Goal: Task Accomplishment & Management: Manage account settings

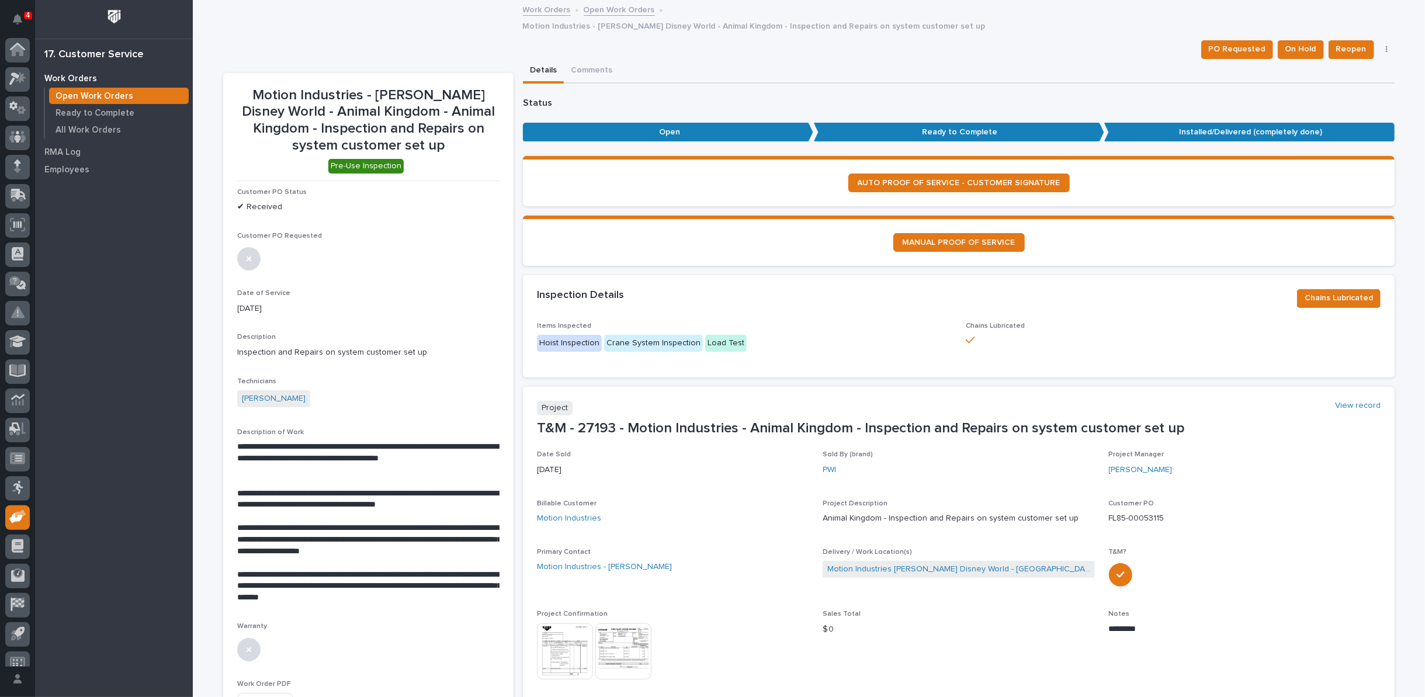
scroll to position [13, 0]
click at [623, 6] on link "Open Work Orders" at bounding box center [619, 8] width 71 height 13
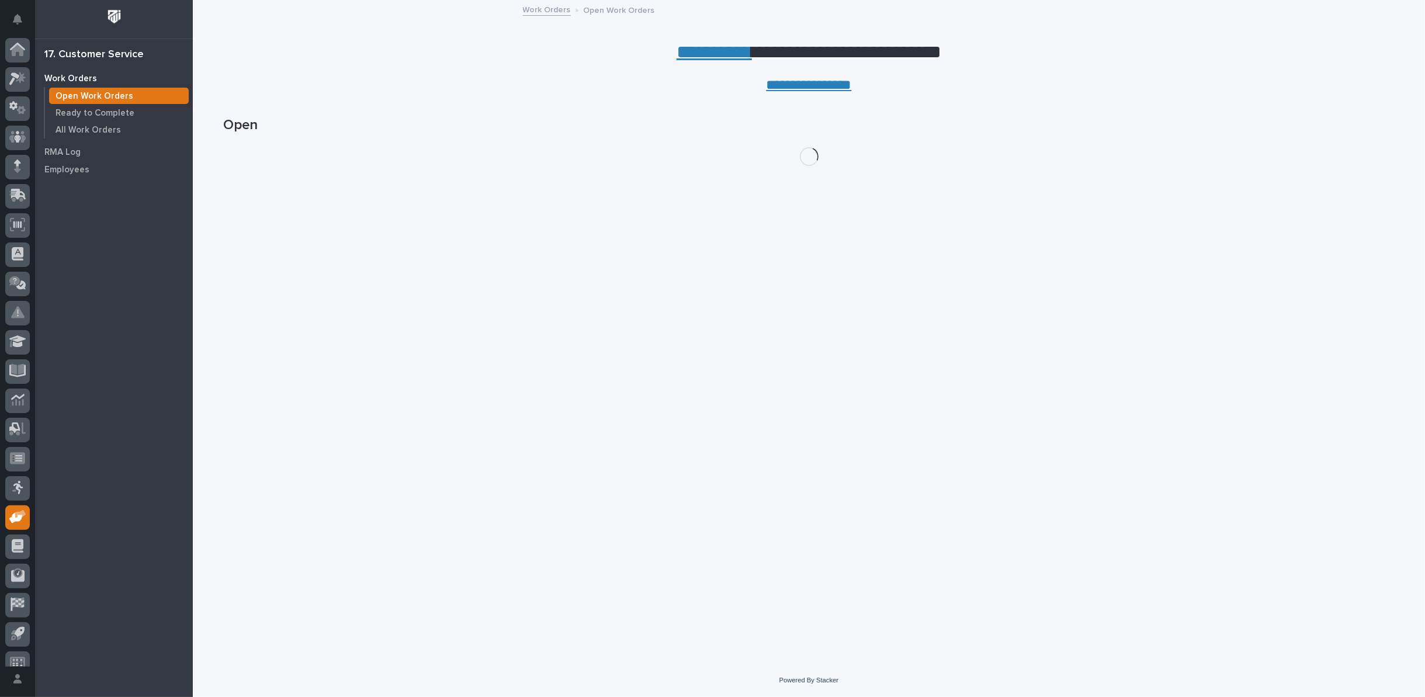
scroll to position [13, 0]
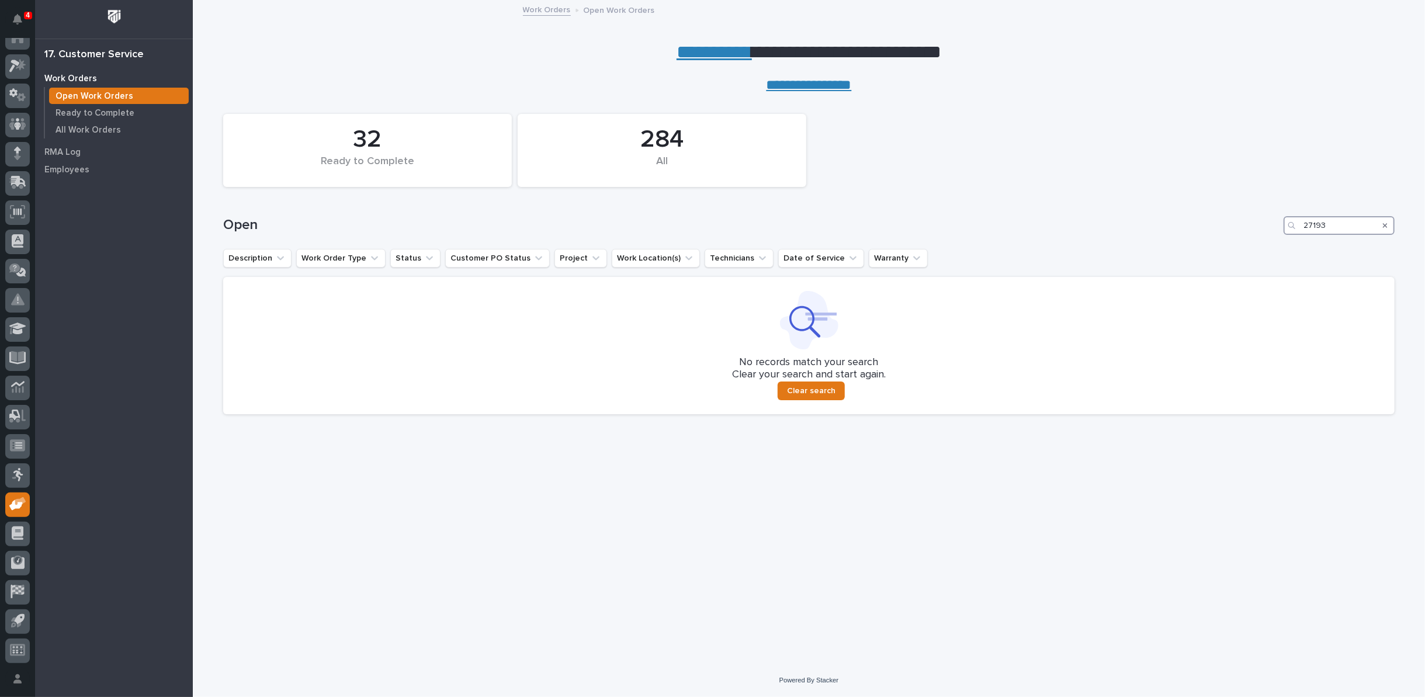
drag, startPoint x: 1334, startPoint y: 221, endPoint x: 1214, endPoint y: 221, distance: 119.2
click at [1221, 221] on div "Open 27193" at bounding box center [808, 225] width 1171 height 19
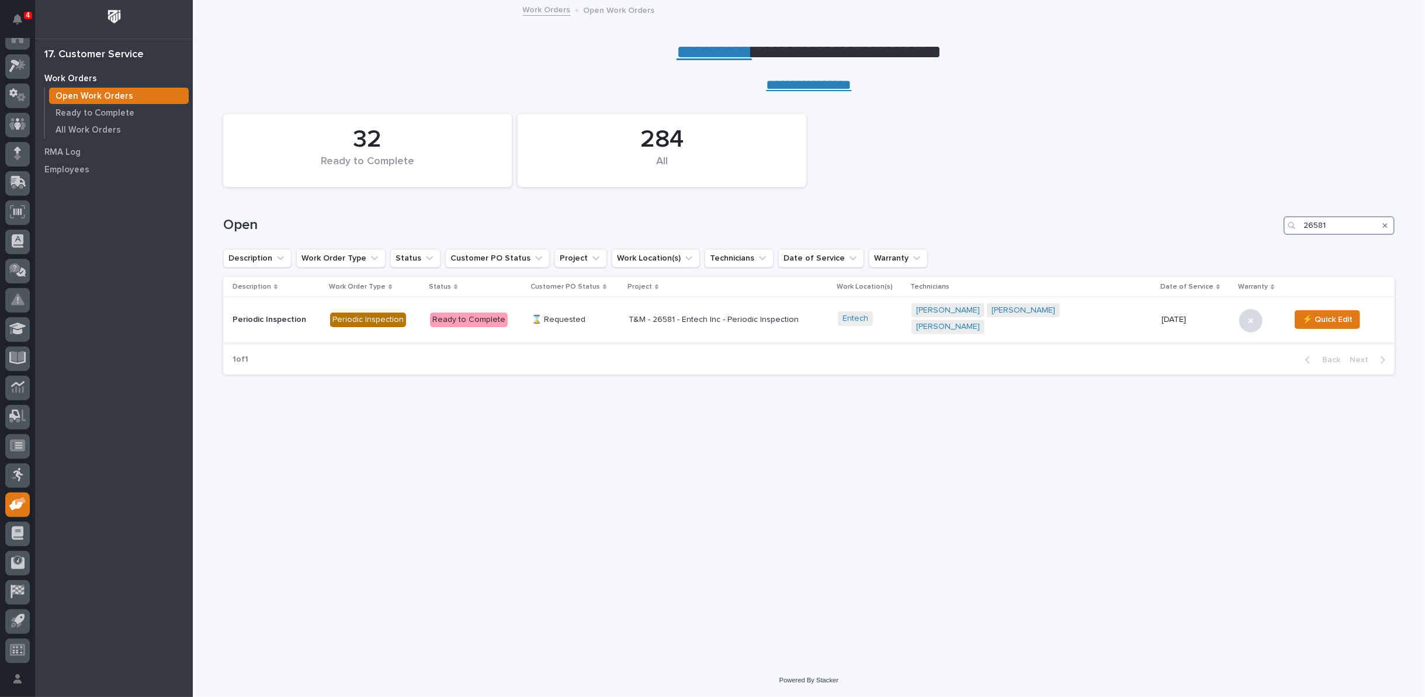
type input "26581"
click at [715, 315] on p "T&M - 26581 - Entech Inc - Periodic Inspection" at bounding box center [729, 320] width 200 height 10
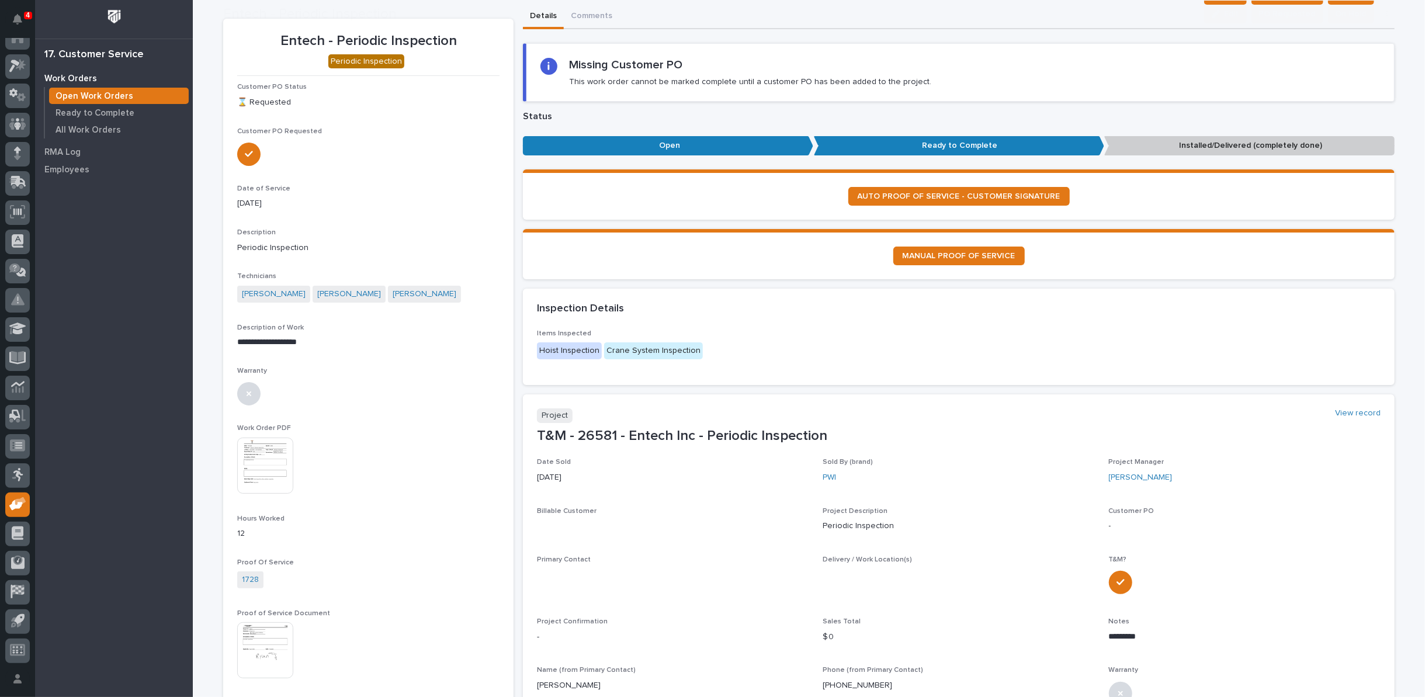
scroll to position [195, 0]
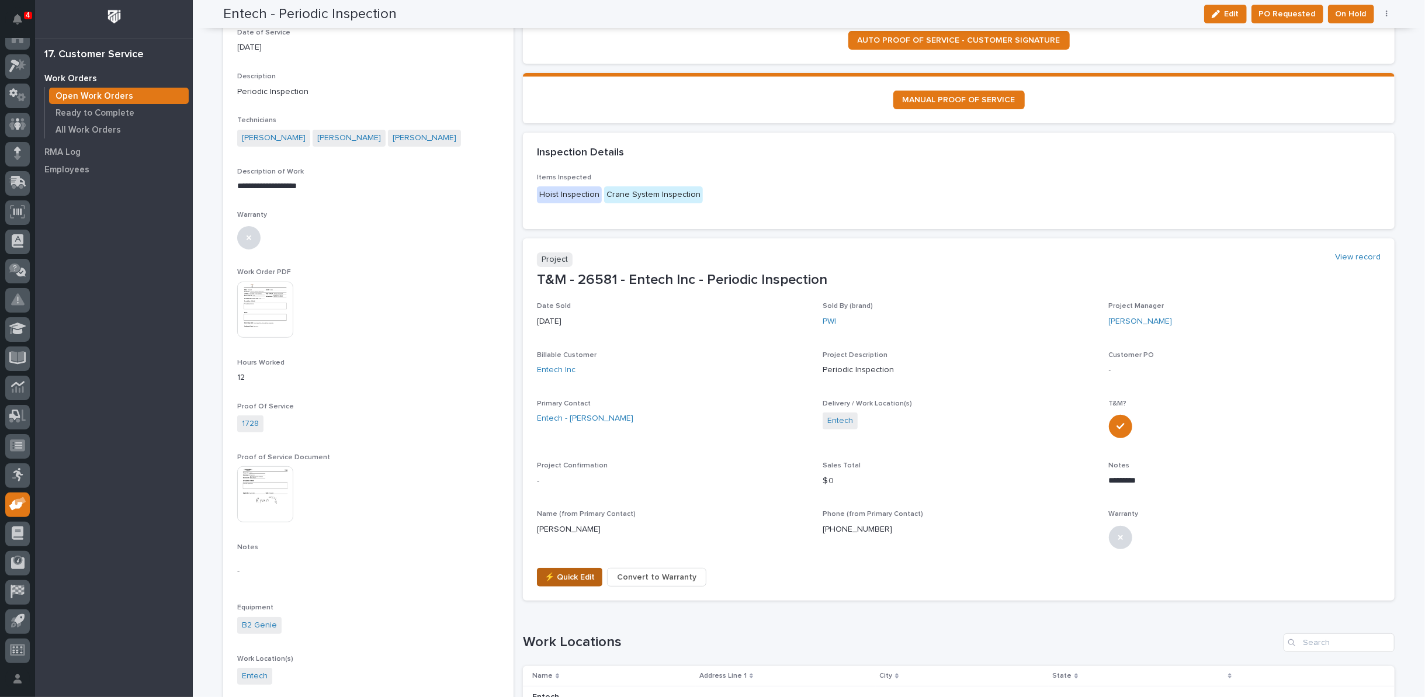
click at [569, 575] on span "⚡ Quick Edit" at bounding box center [569, 577] width 50 height 14
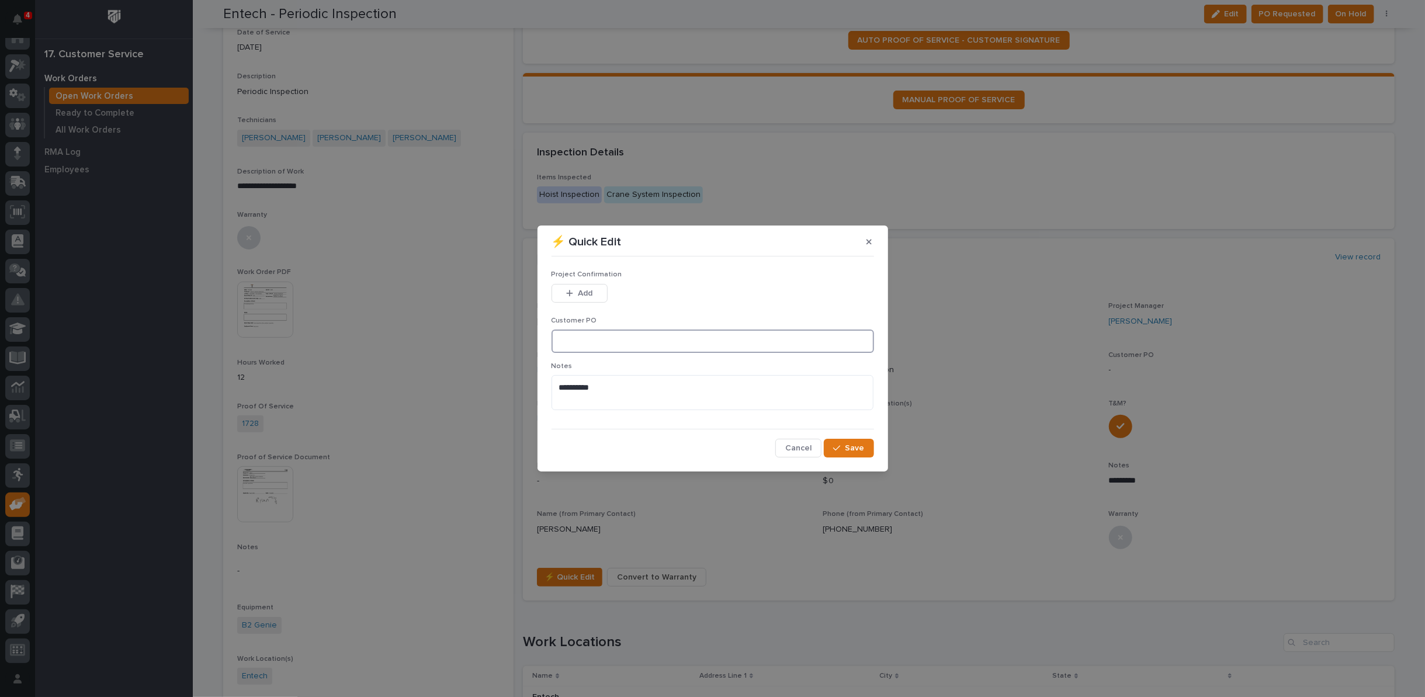
click at [620, 345] on input at bounding box center [712, 340] width 322 height 23
type input "POE25049"
click at [577, 291] on div "button" at bounding box center [572, 293] width 12 height 8
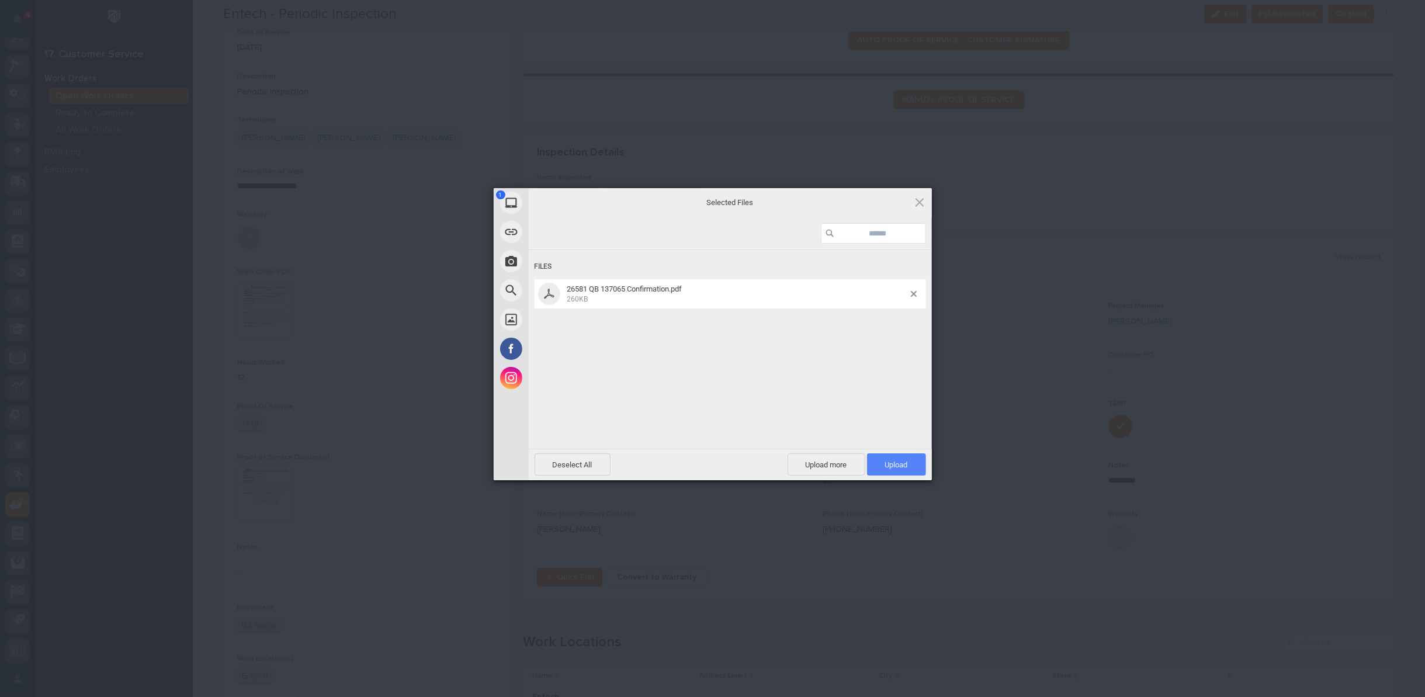
click at [883, 464] on span "Upload 1" at bounding box center [896, 464] width 59 height 22
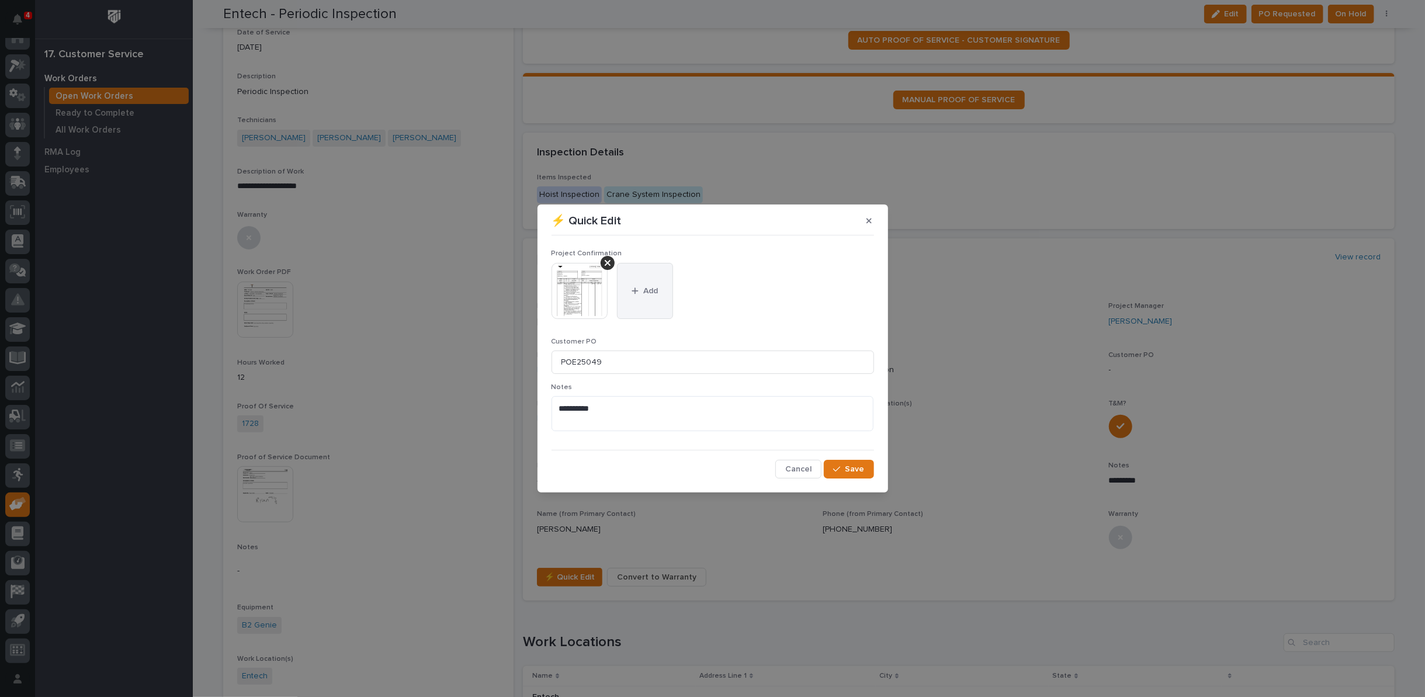
click at [648, 280] on button "Add" at bounding box center [645, 291] width 56 height 56
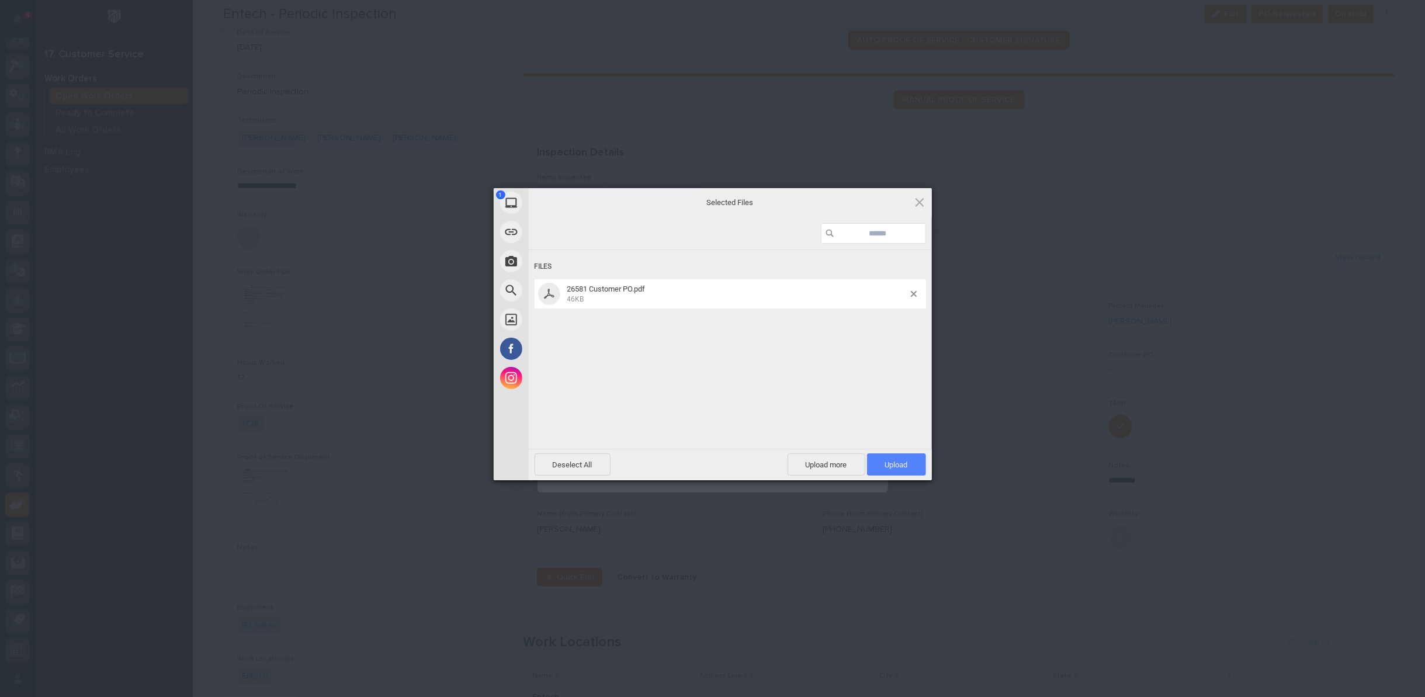
click at [893, 454] on span "Upload 1" at bounding box center [896, 464] width 59 height 22
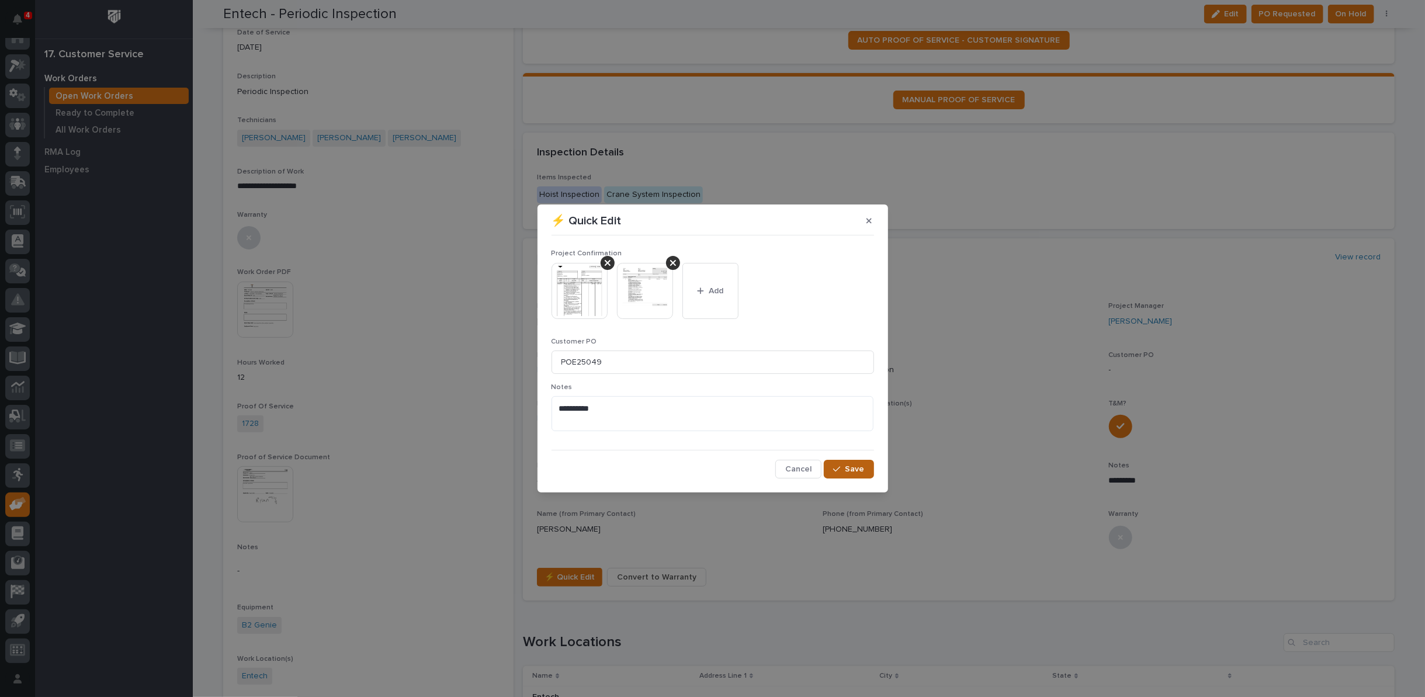
click at [853, 468] on span "Save" at bounding box center [854, 469] width 19 height 11
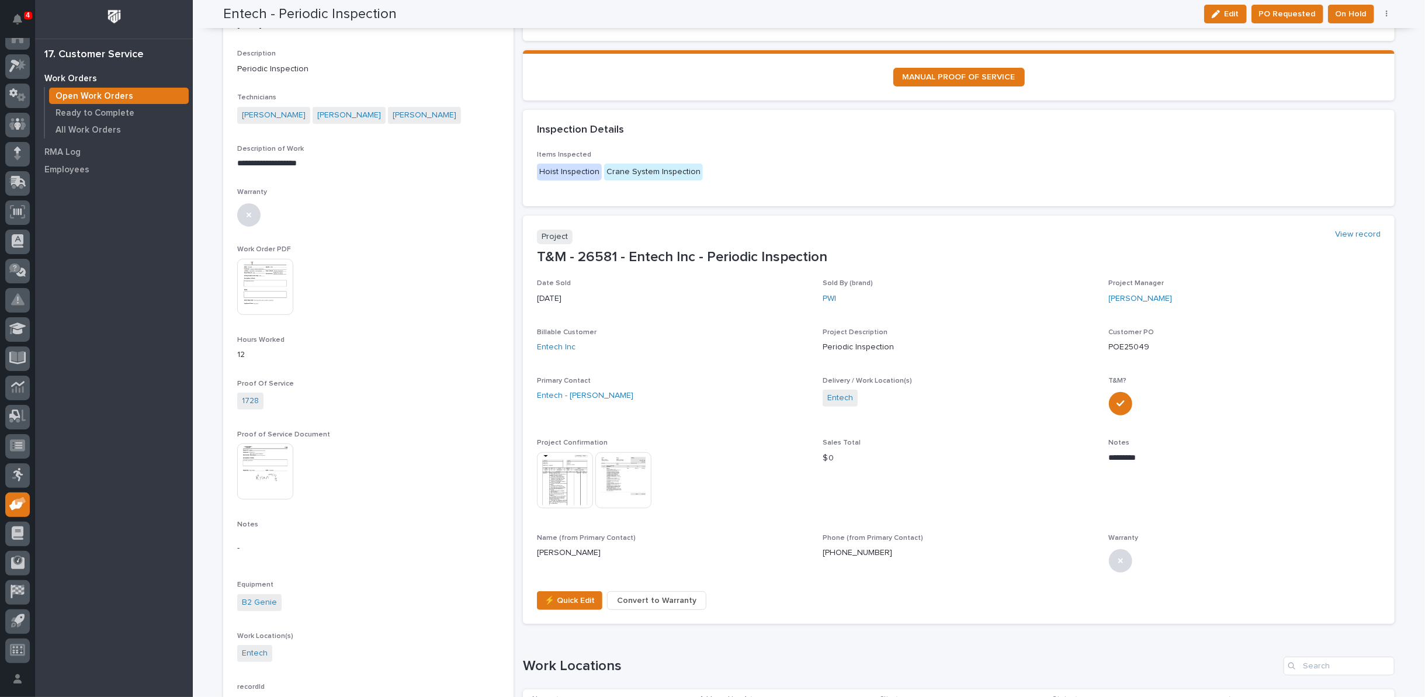
scroll to position [0, 0]
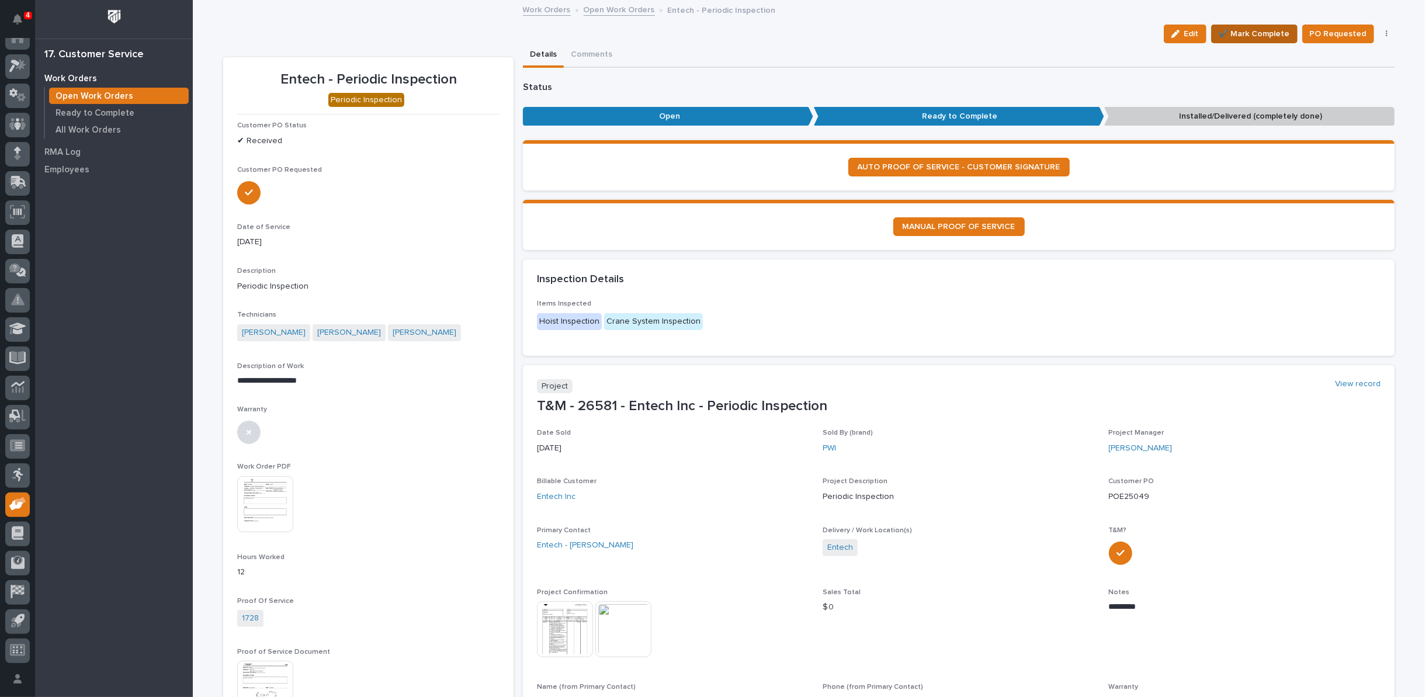
click at [1260, 31] on span "✔️ Mark Complete" at bounding box center [1253, 34] width 71 height 14
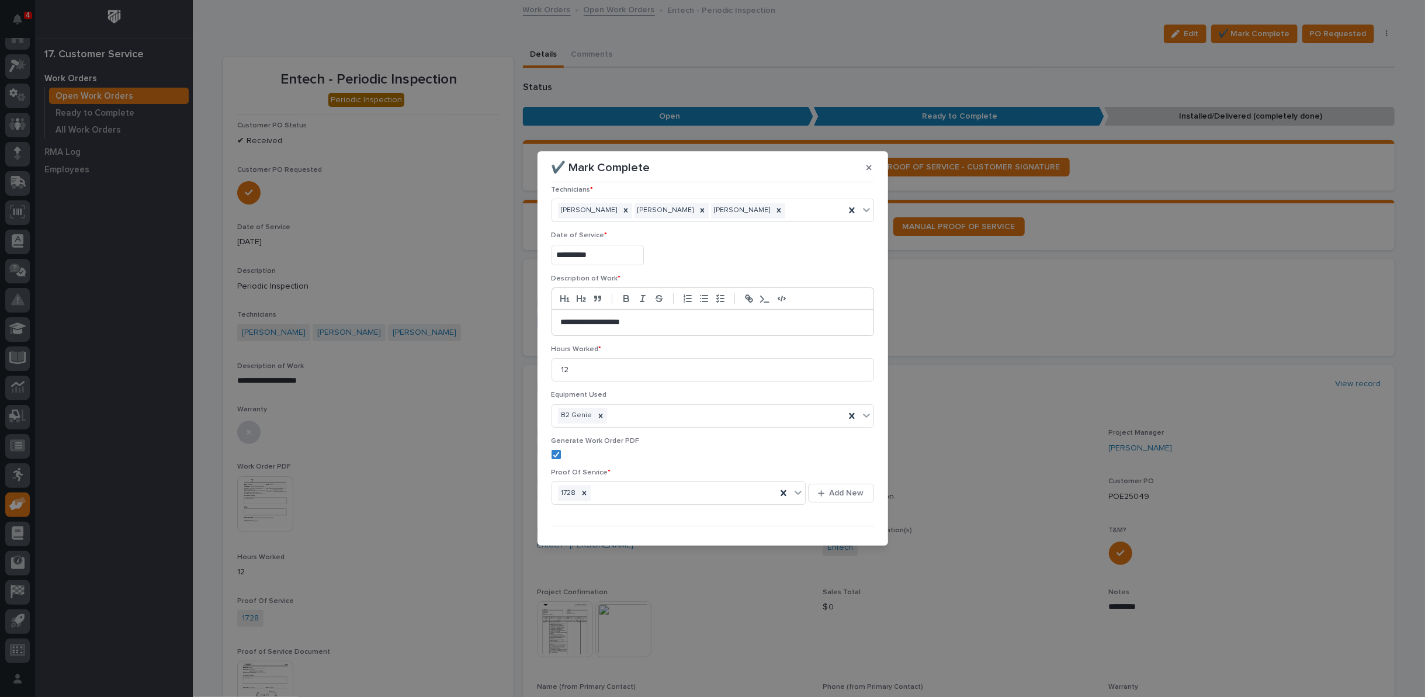
scroll to position [28, 0]
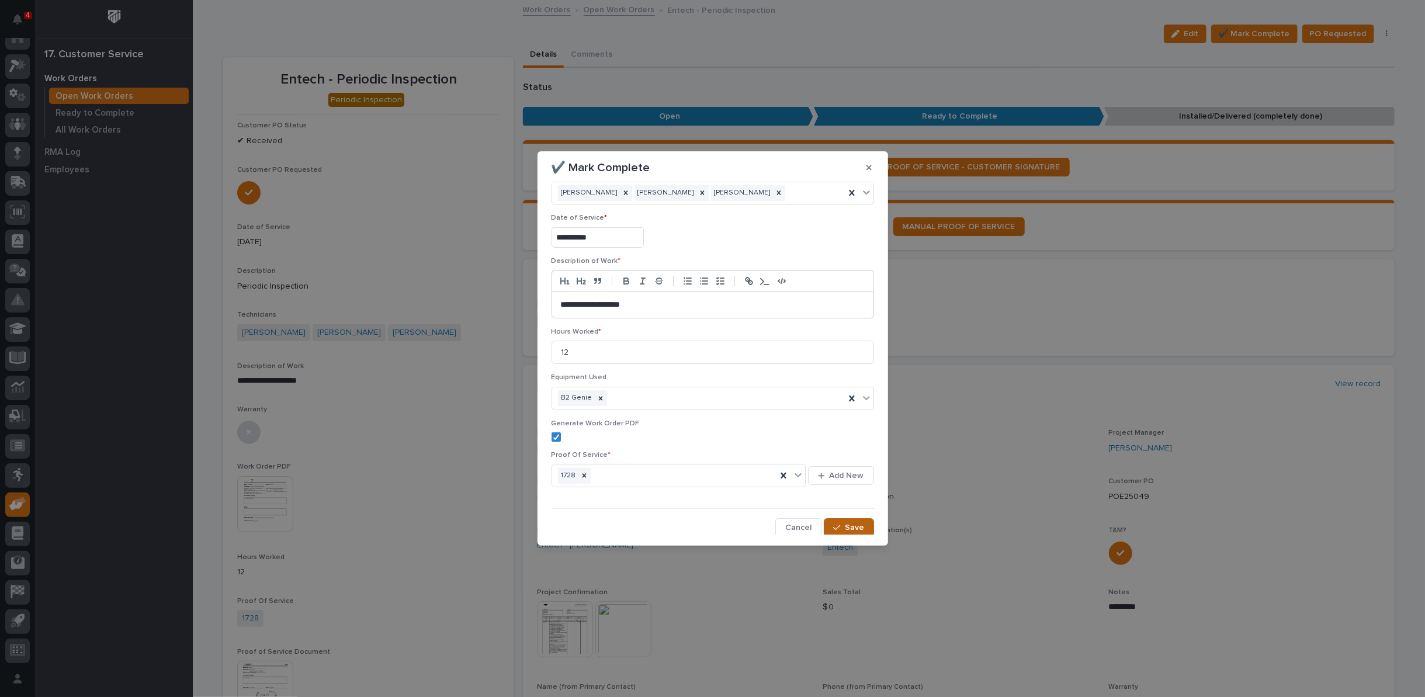
click at [845, 524] on span "Save" at bounding box center [854, 527] width 19 height 11
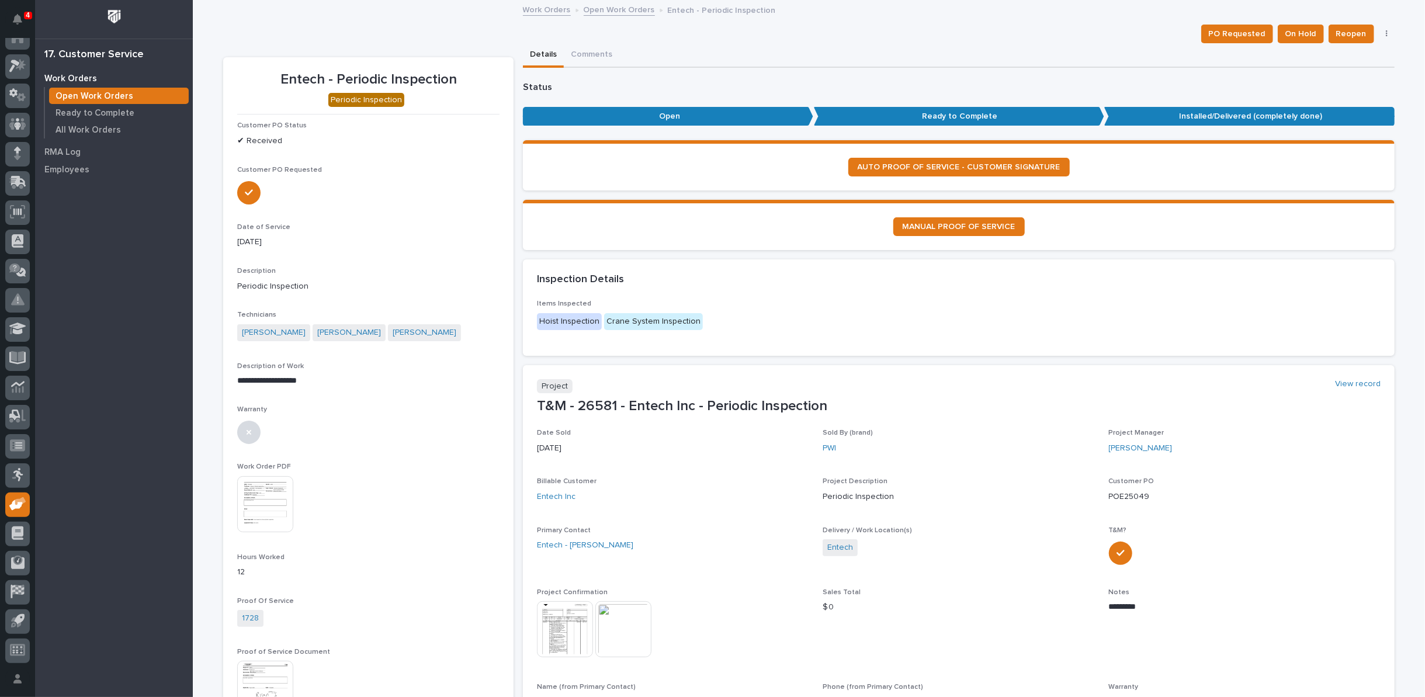
click at [596, 6] on link "Open Work Orders" at bounding box center [619, 8] width 71 height 13
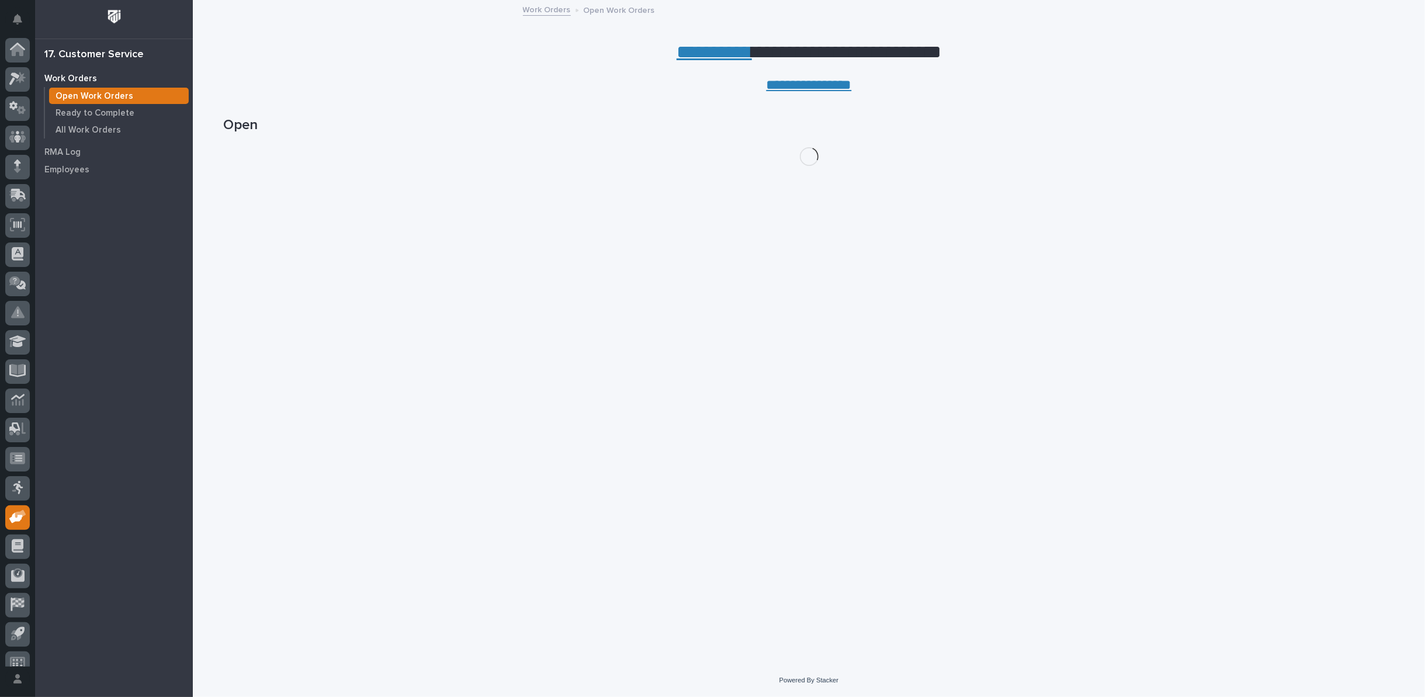
scroll to position [13, 0]
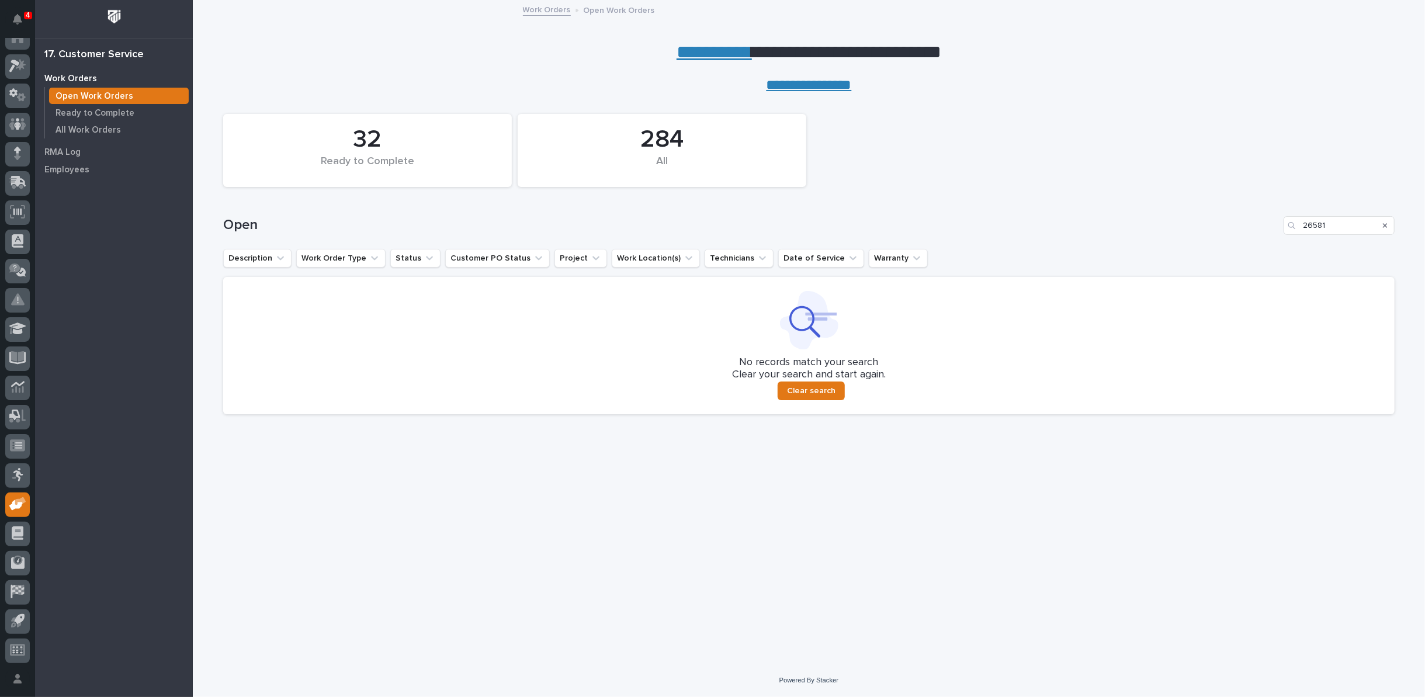
click at [1386, 222] on icon "Search" at bounding box center [1385, 225] width 5 height 7
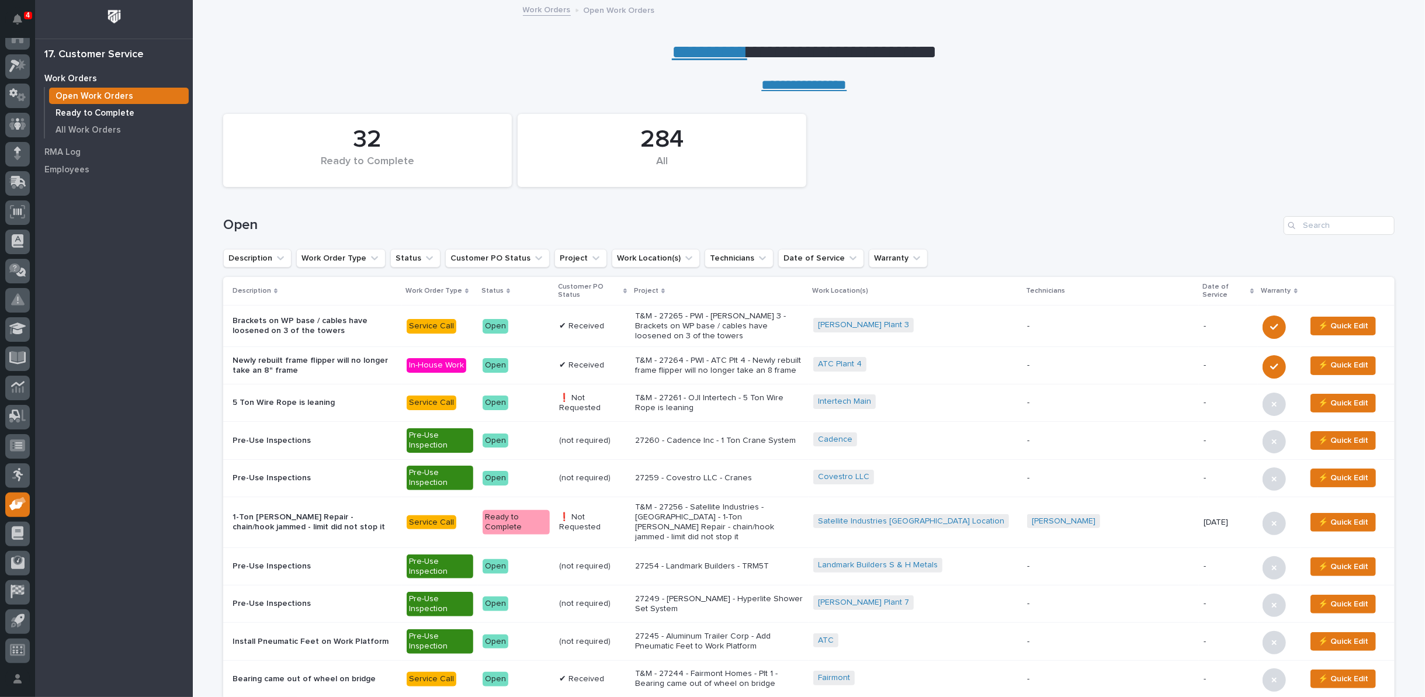
click at [75, 112] on p "Ready to Complete" at bounding box center [94, 113] width 79 height 11
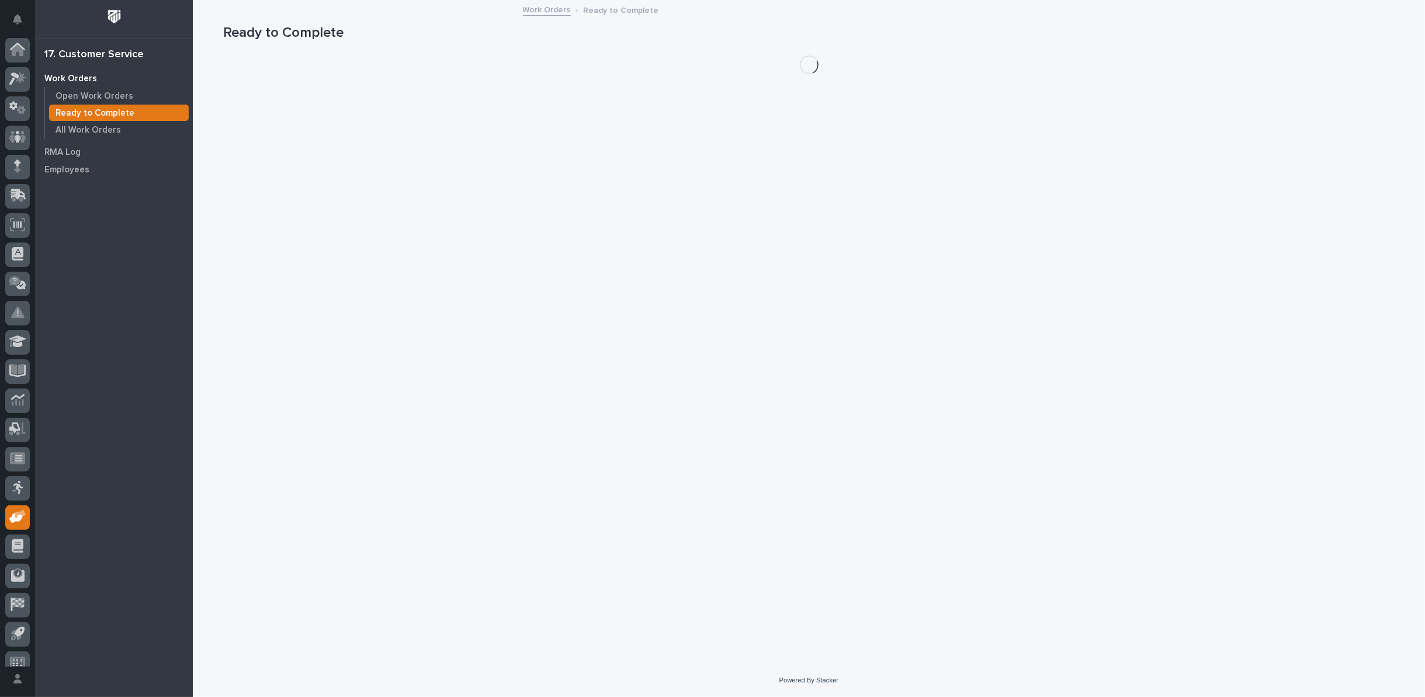
scroll to position [13, 0]
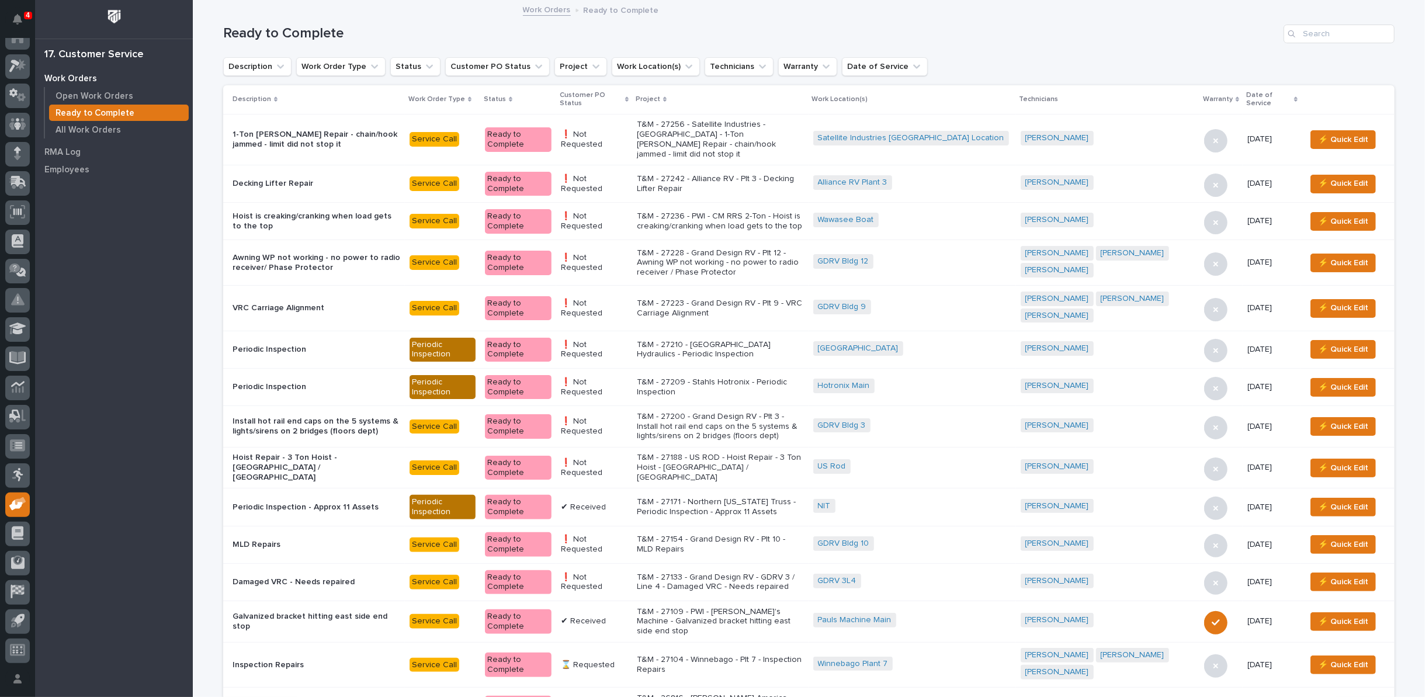
click at [629, 98] on icon at bounding box center [627, 99] width 4 height 5
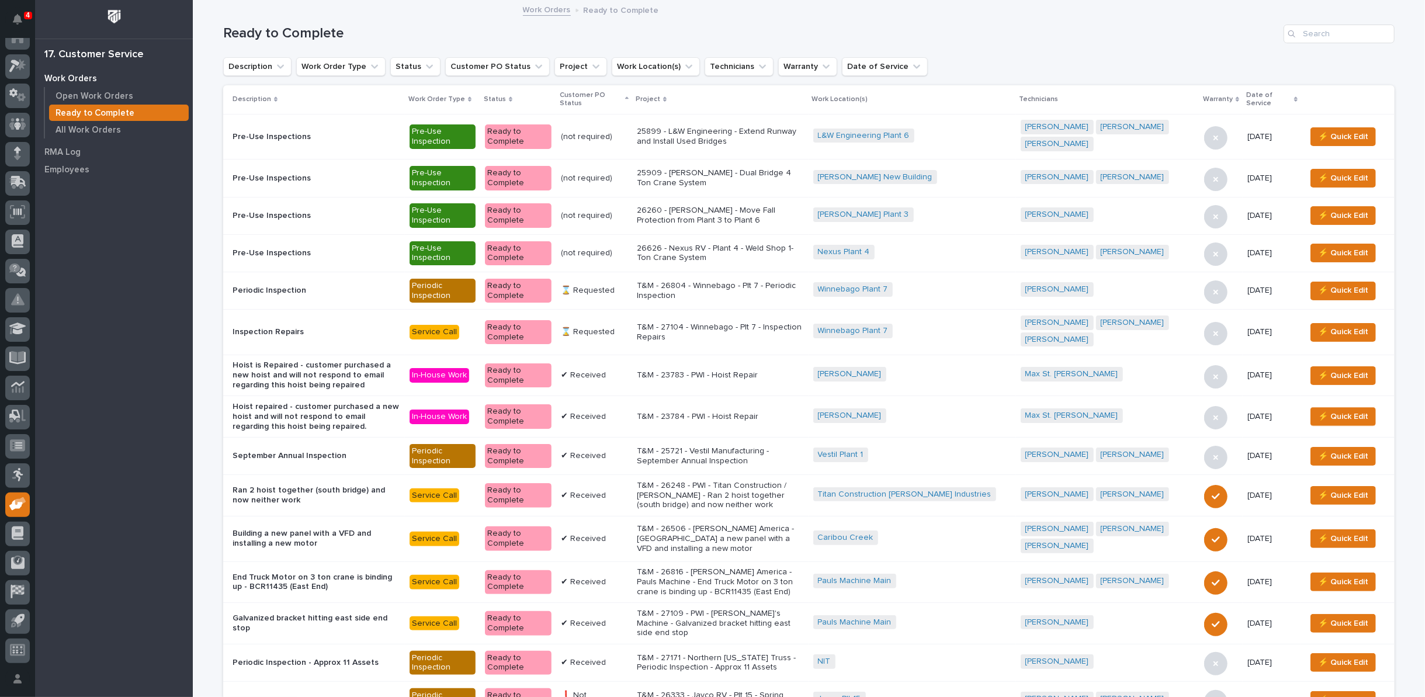
click at [727, 247] on p "26626 - Nexus RV - Plant 4 - Weld Shop 1-Ton Crane System" at bounding box center [720, 254] width 167 height 20
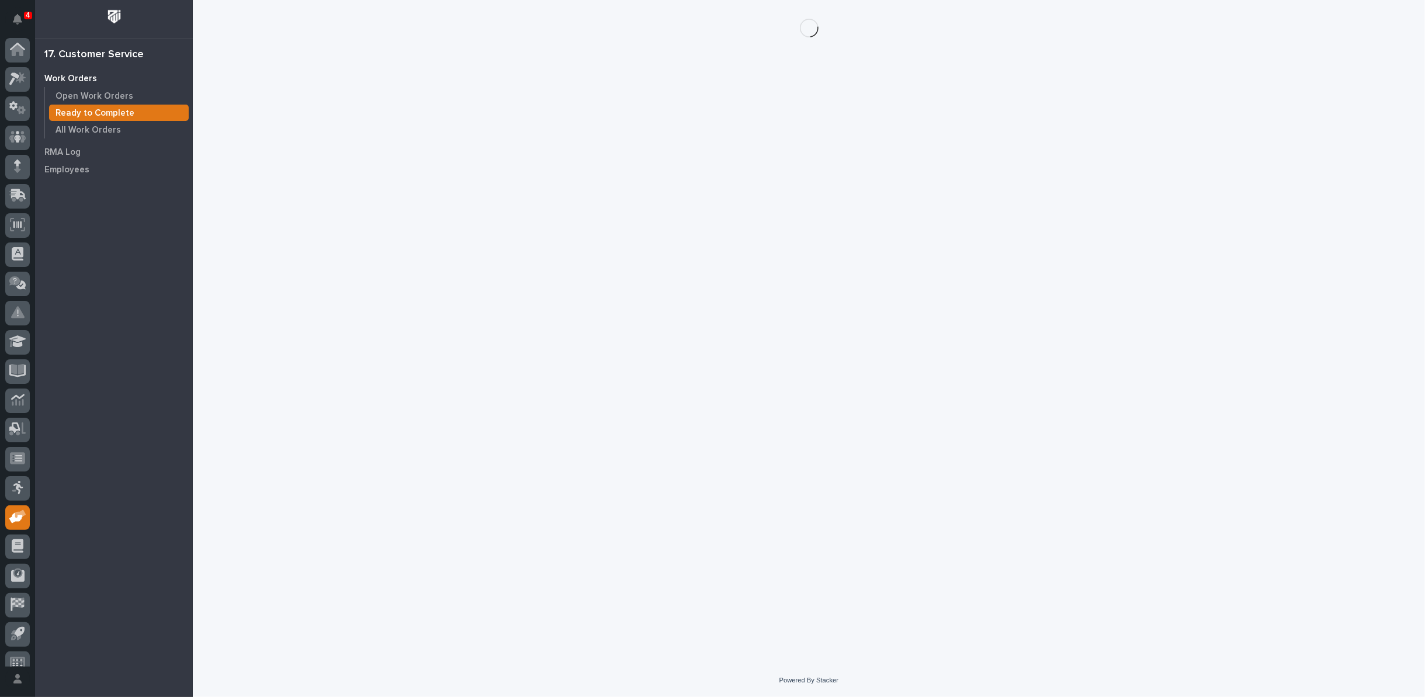
scroll to position [13, 0]
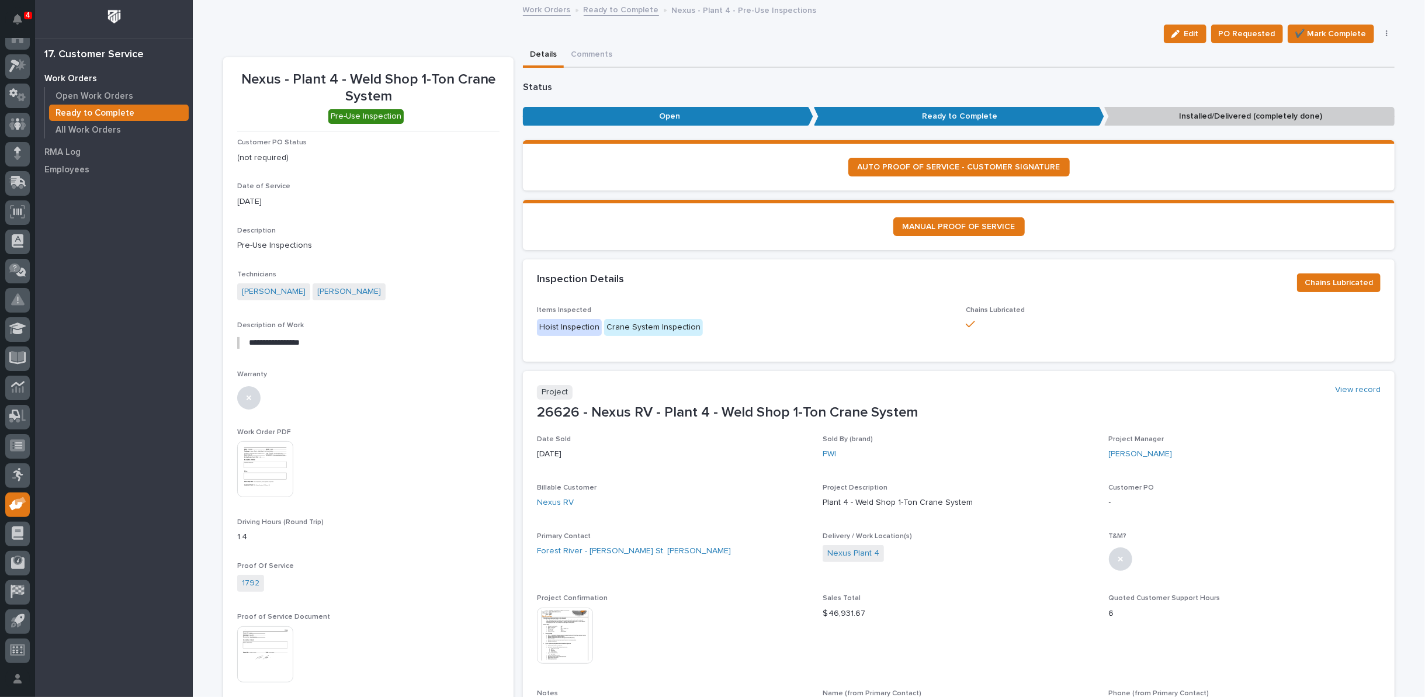
click at [259, 471] on img at bounding box center [265, 469] width 56 height 56
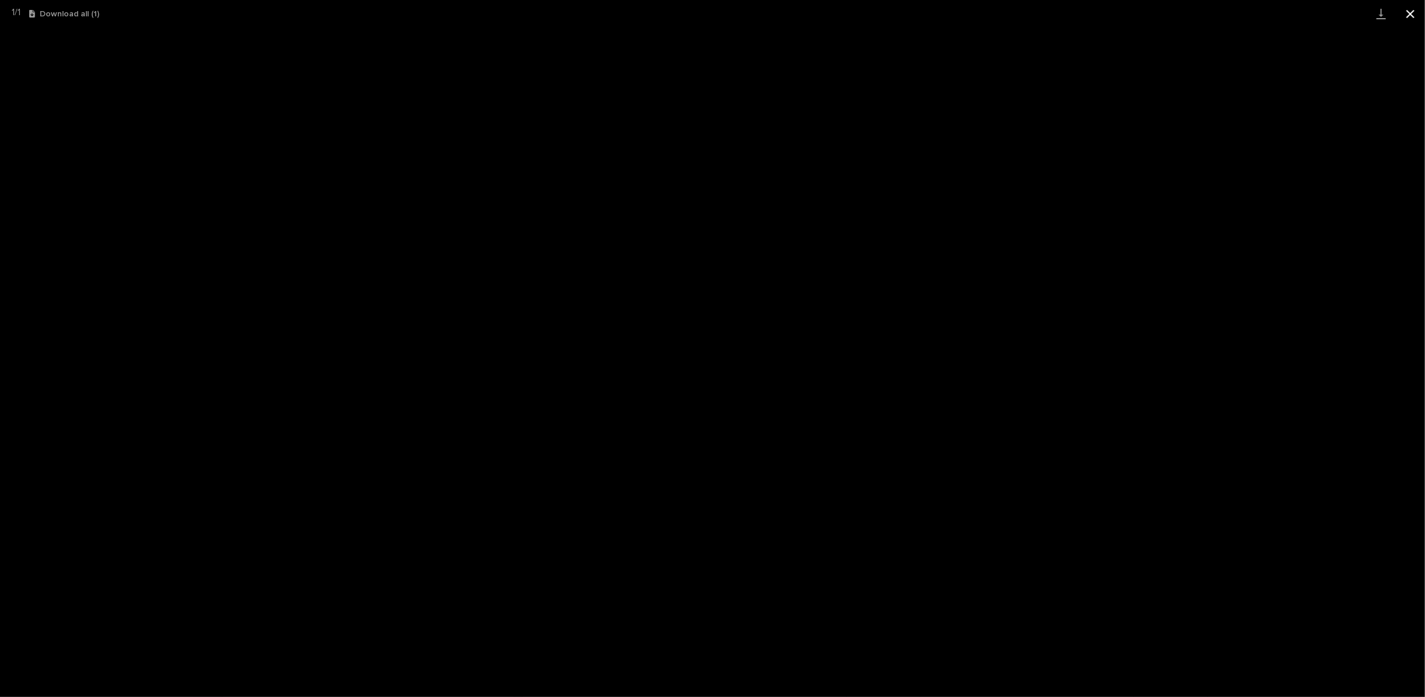
click at [1405, 10] on button "Close gallery" at bounding box center [1409, 13] width 29 height 27
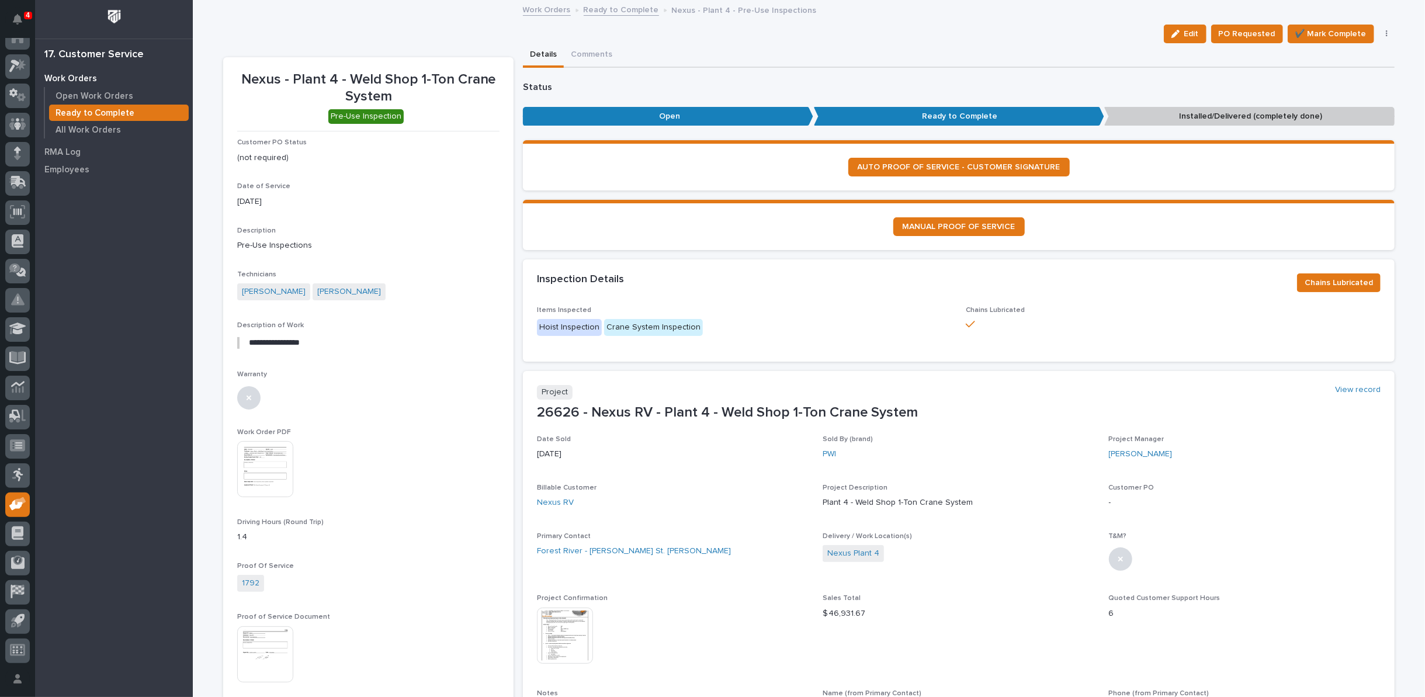
click at [629, 16] on div "Work Orders Ready to Complete Nexus - Plant 4 - Pre-Use Inspections" at bounding box center [809, 10] width 584 height 16
click at [619, 7] on link "Ready to Complete" at bounding box center [621, 8] width 75 height 13
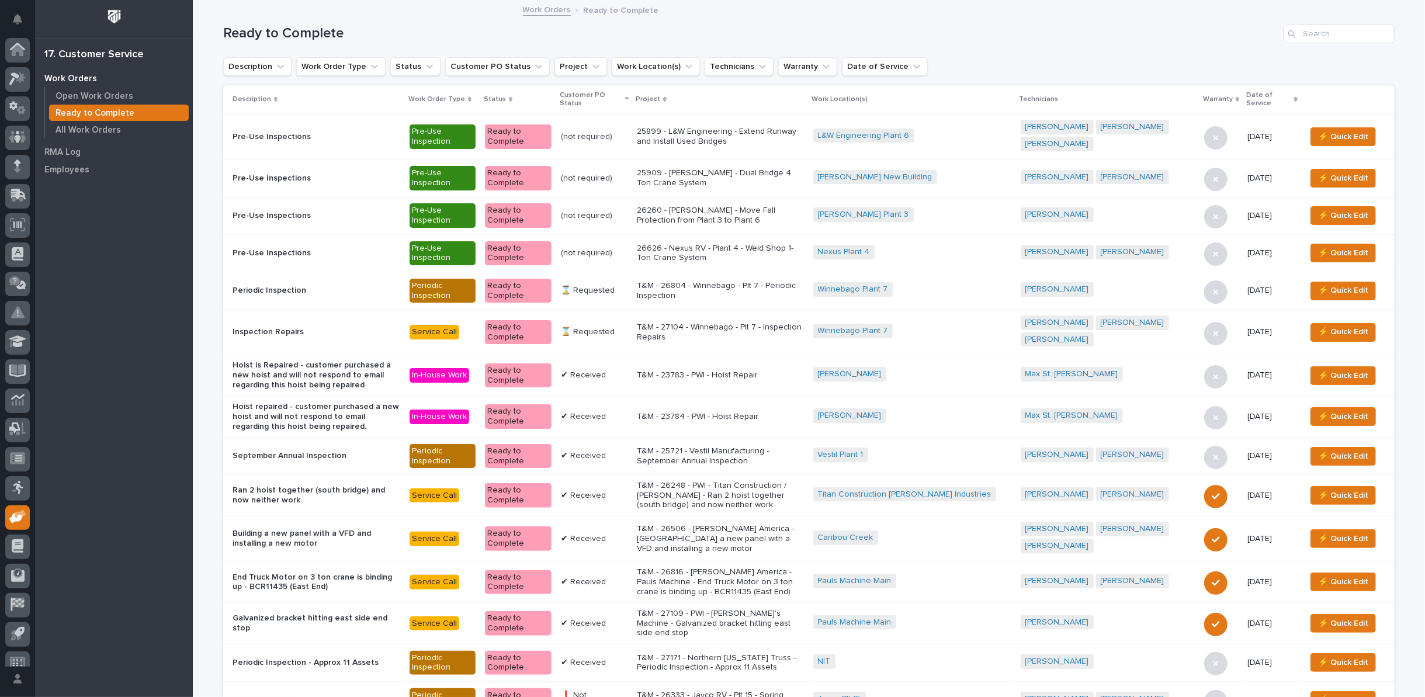
click at [615, 9] on p "Ready to Complete" at bounding box center [621, 9] width 75 height 13
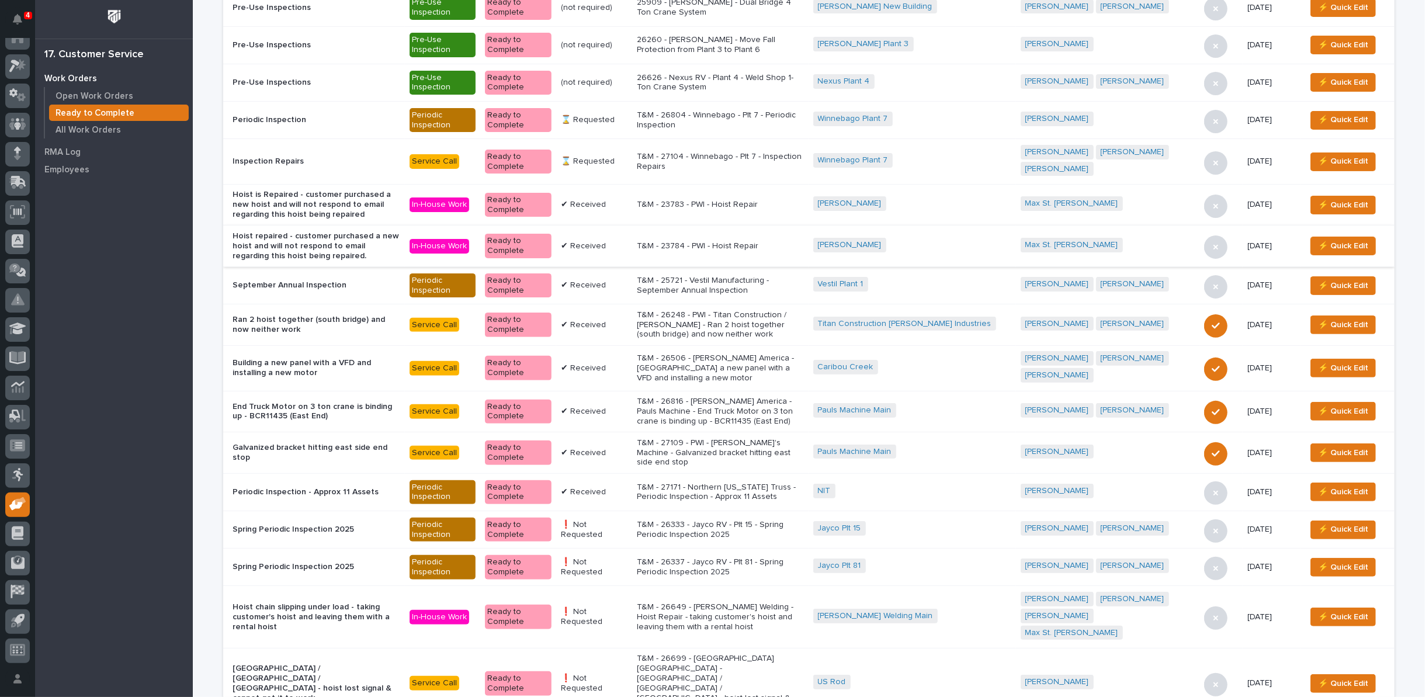
scroll to position [195, 0]
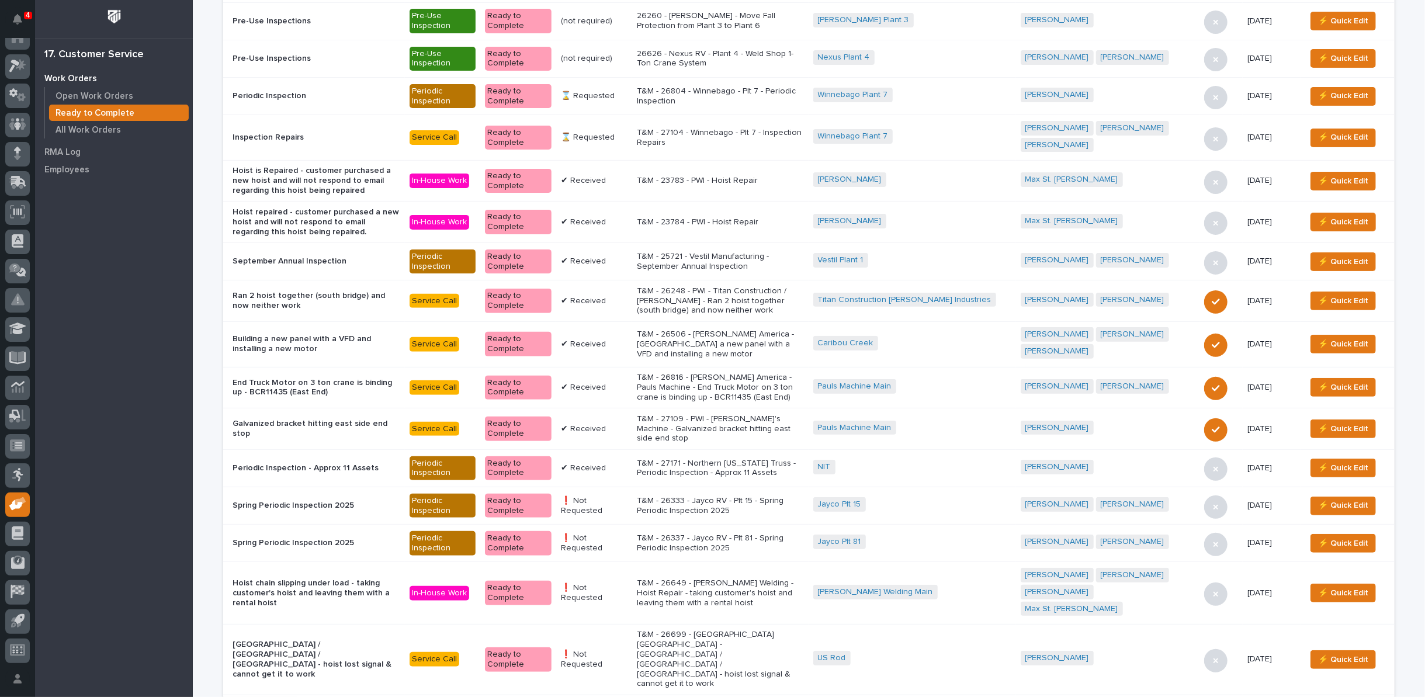
click at [739, 252] on p "T&M - 25721 - Vestil Manufacturing - September Annual Inspection" at bounding box center [720, 262] width 167 height 20
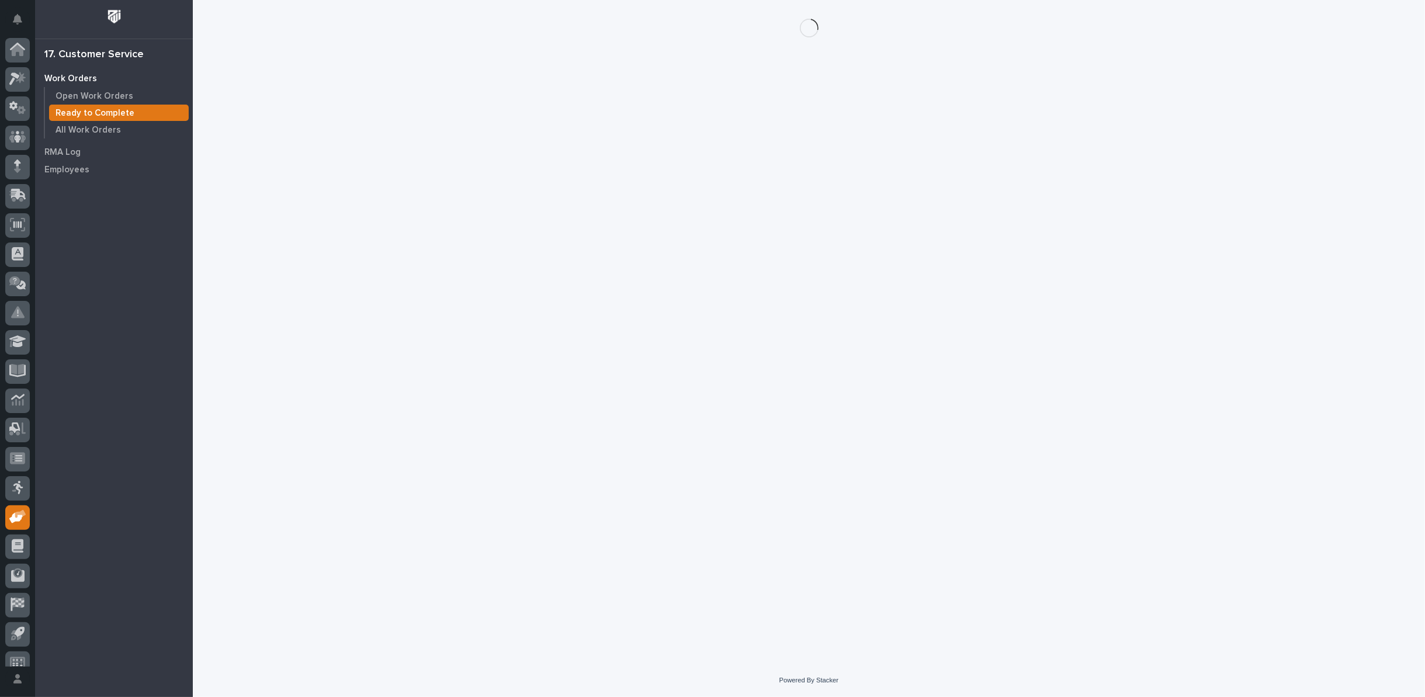
scroll to position [13, 0]
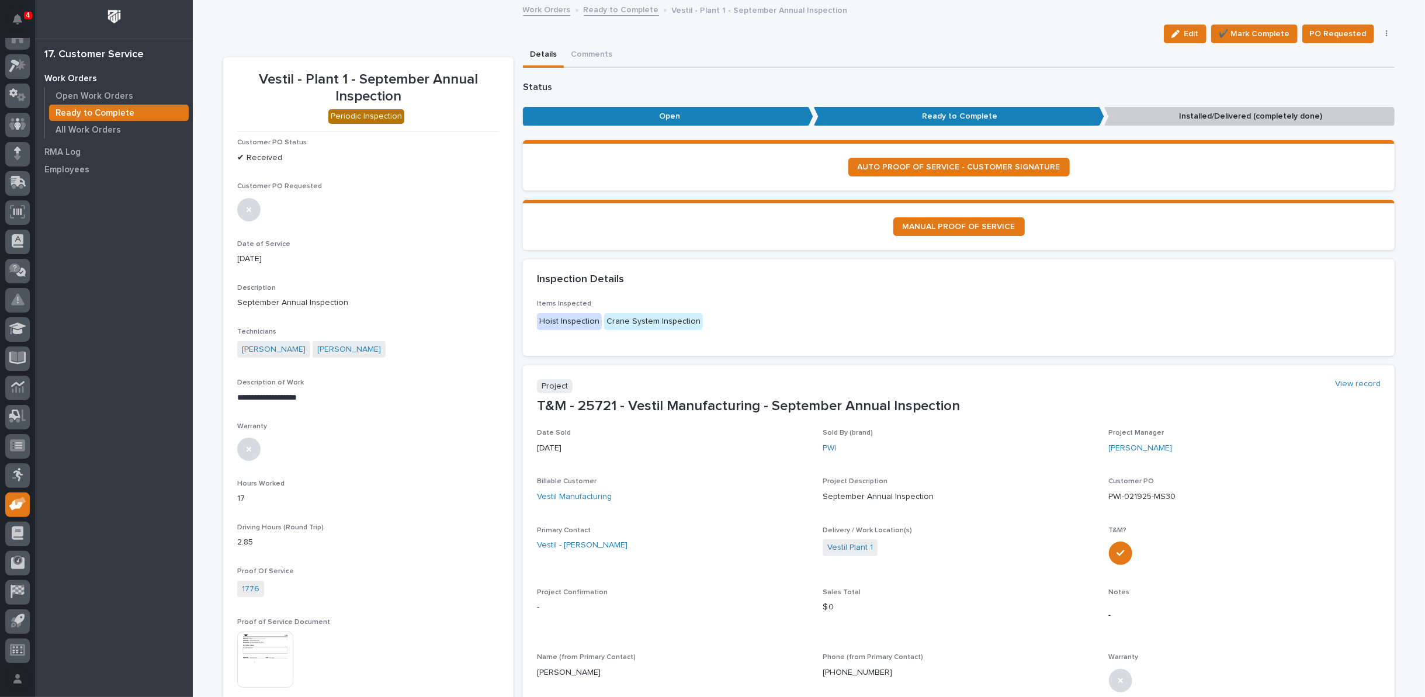
click at [1386, 33] on icon "button" at bounding box center [1387, 34] width 2 height 8
click at [1339, 91] on span "Regenerate PDF" at bounding box center [1350, 95] width 63 height 14
click at [272, 514] on img at bounding box center [265, 520] width 56 height 56
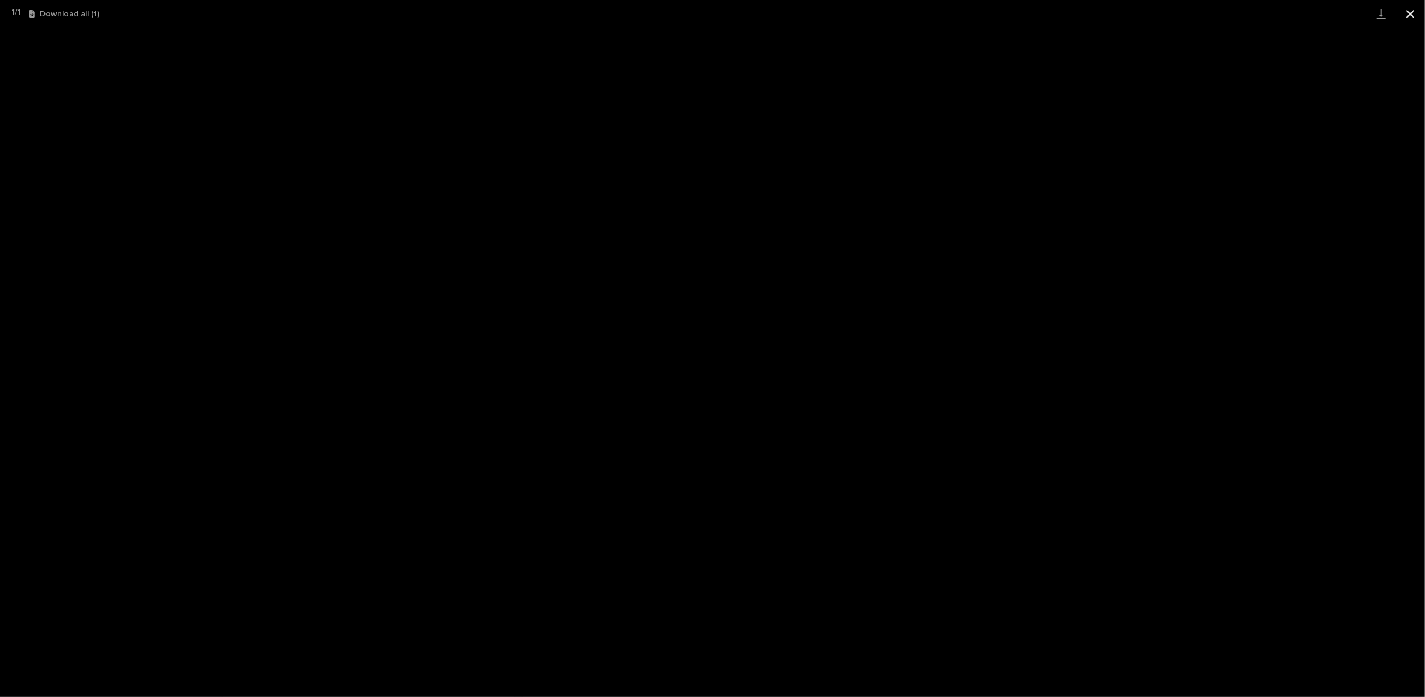
click at [1408, 15] on button "Close gallery" at bounding box center [1409, 13] width 29 height 27
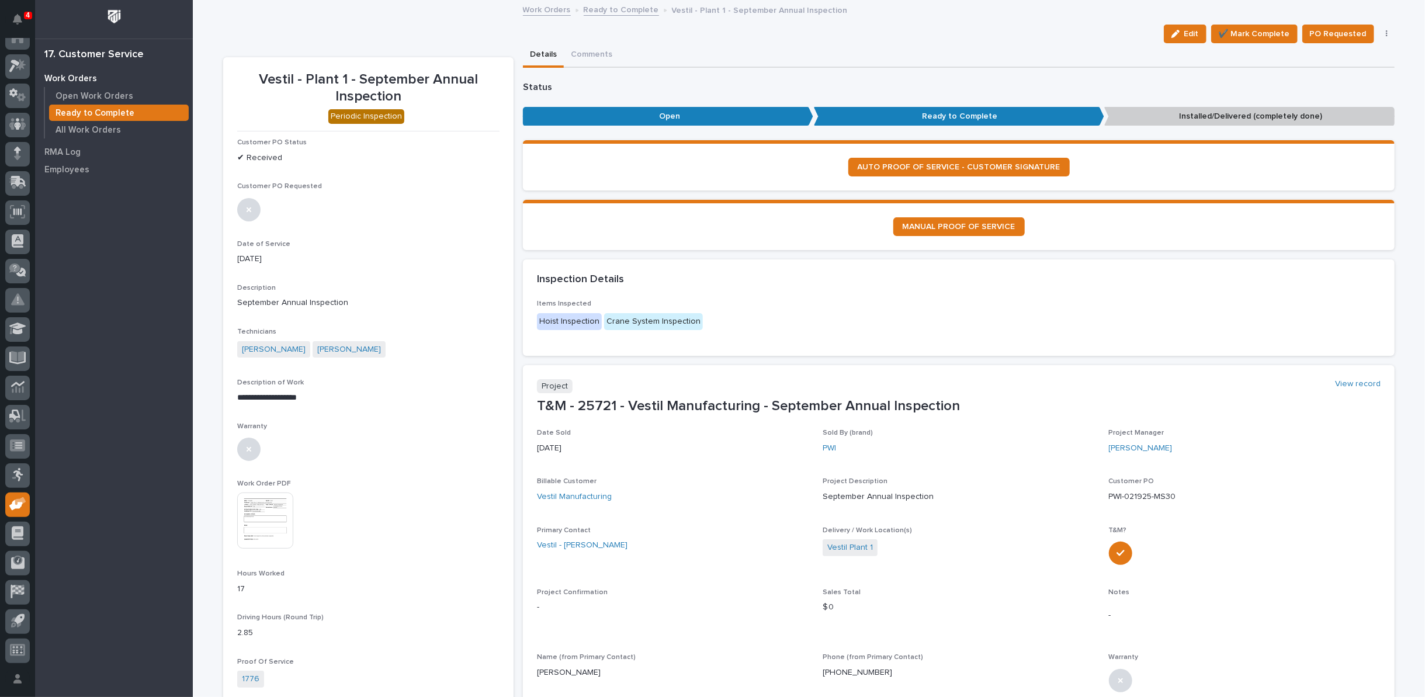
click at [589, 10] on link "Ready to Complete" at bounding box center [621, 8] width 75 height 13
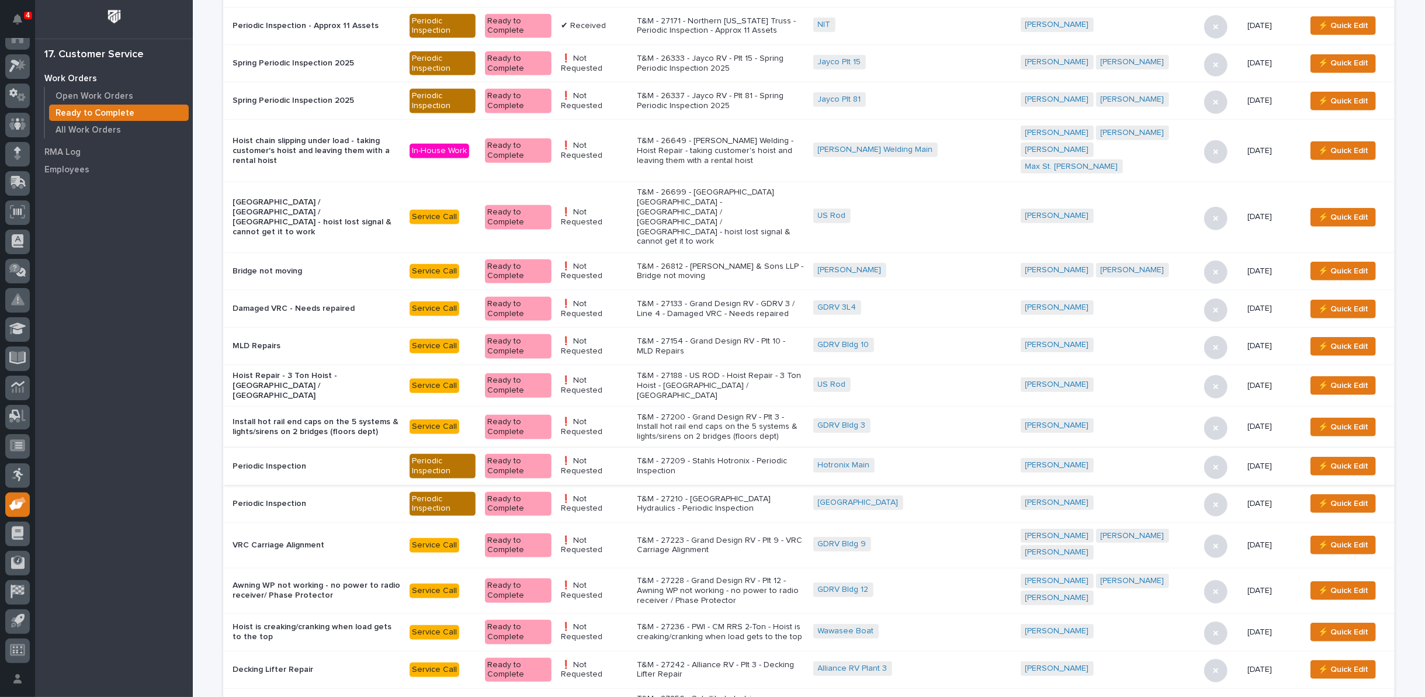
scroll to position [637, 0]
